Goal: Information Seeking & Learning: Learn about a topic

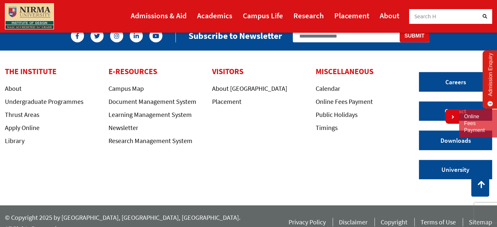
scroll to position [1757, 0]
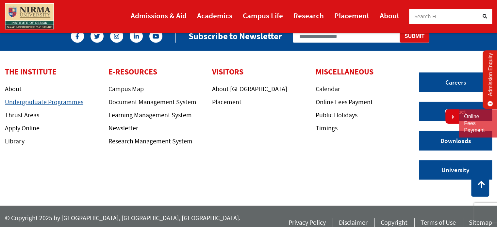
click at [35, 105] on link "Undergraduate Programmes" at bounding box center [44, 102] width 78 height 8
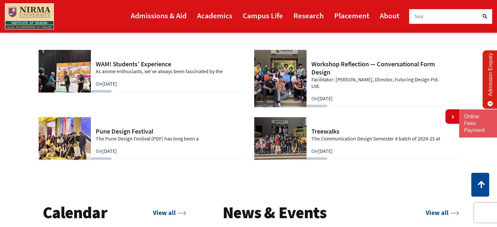
scroll to position [1510, 0]
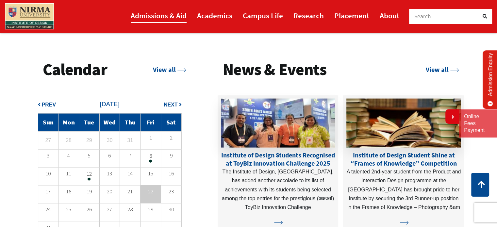
click at [172, 14] on link "Admissions & Aid" at bounding box center [159, 15] width 56 height 15
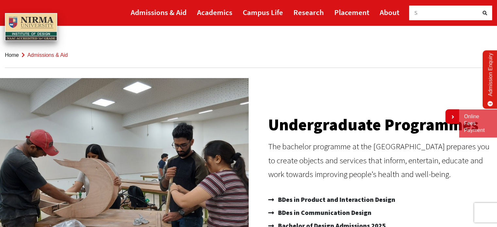
scroll to position [60, 0]
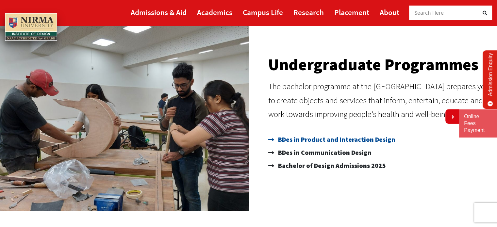
click at [318, 137] on span "BDes in Product and Interaction Design" at bounding box center [335, 139] width 119 height 13
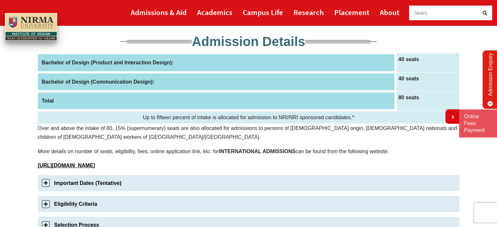
scroll to position [93, 0]
click at [243, 58] on th "Bachelor of Design (Product and Interaction Design):" at bounding box center [217, 63] width 358 height 19
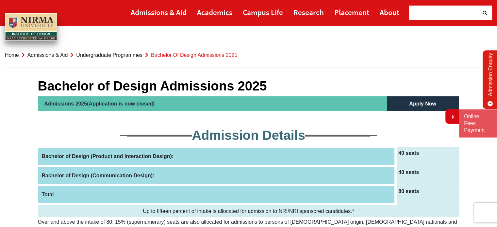
scroll to position [35, 0]
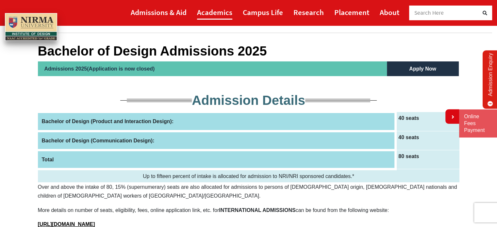
click at [213, 12] on link "Academics" at bounding box center [214, 12] width 35 height 15
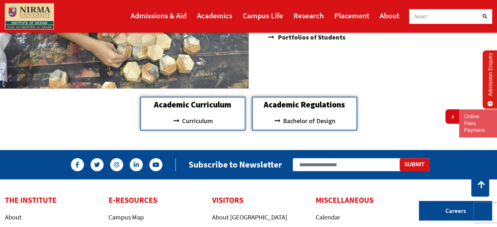
scroll to position [614, 0]
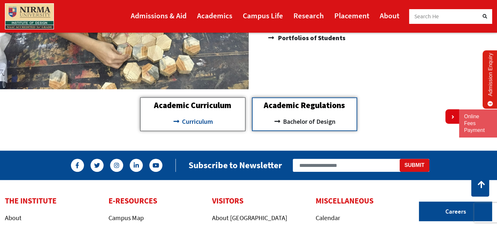
click at [201, 118] on span "Curriculum" at bounding box center [196, 121] width 33 height 11
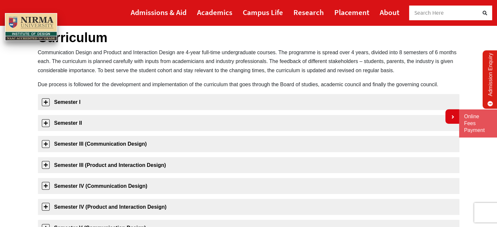
scroll to position [48, 0]
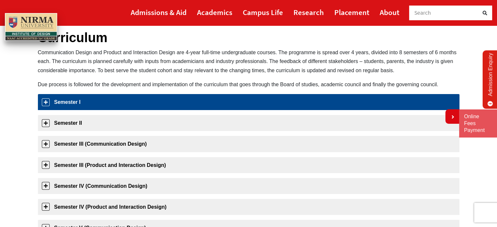
click at [154, 105] on link "Semester I" at bounding box center [248, 102] width 421 height 16
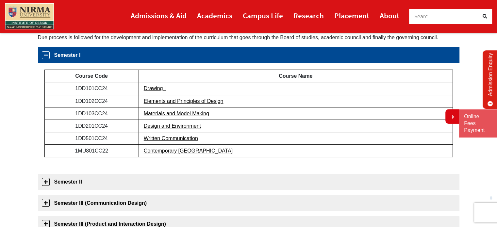
scroll to position [103, 0]
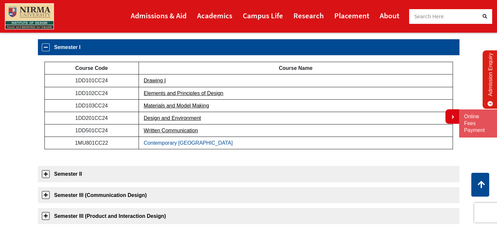
click at [162, 142] on link "Contemporary [GEOGRAPHIC_DATA]" at bounding box center [188, 143] width 89 height 6
click at [158, 129] on link "Written Communication" at bounding box center [171, 131] width 54 height 6
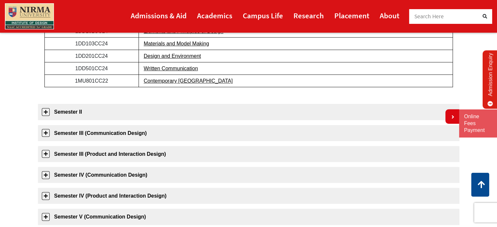
scroll to position [165, 0]
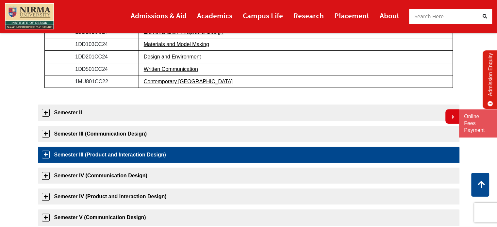
click at [137, 154] on link "Semester III (Product and Interaction Design)" at bounding box center [248, 155] width 421 height 16
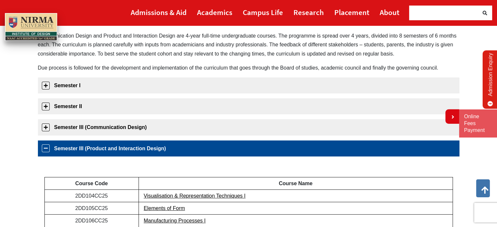
scroll to position [0, 0]
